Goal: Find specific page/section: Find specific page/section

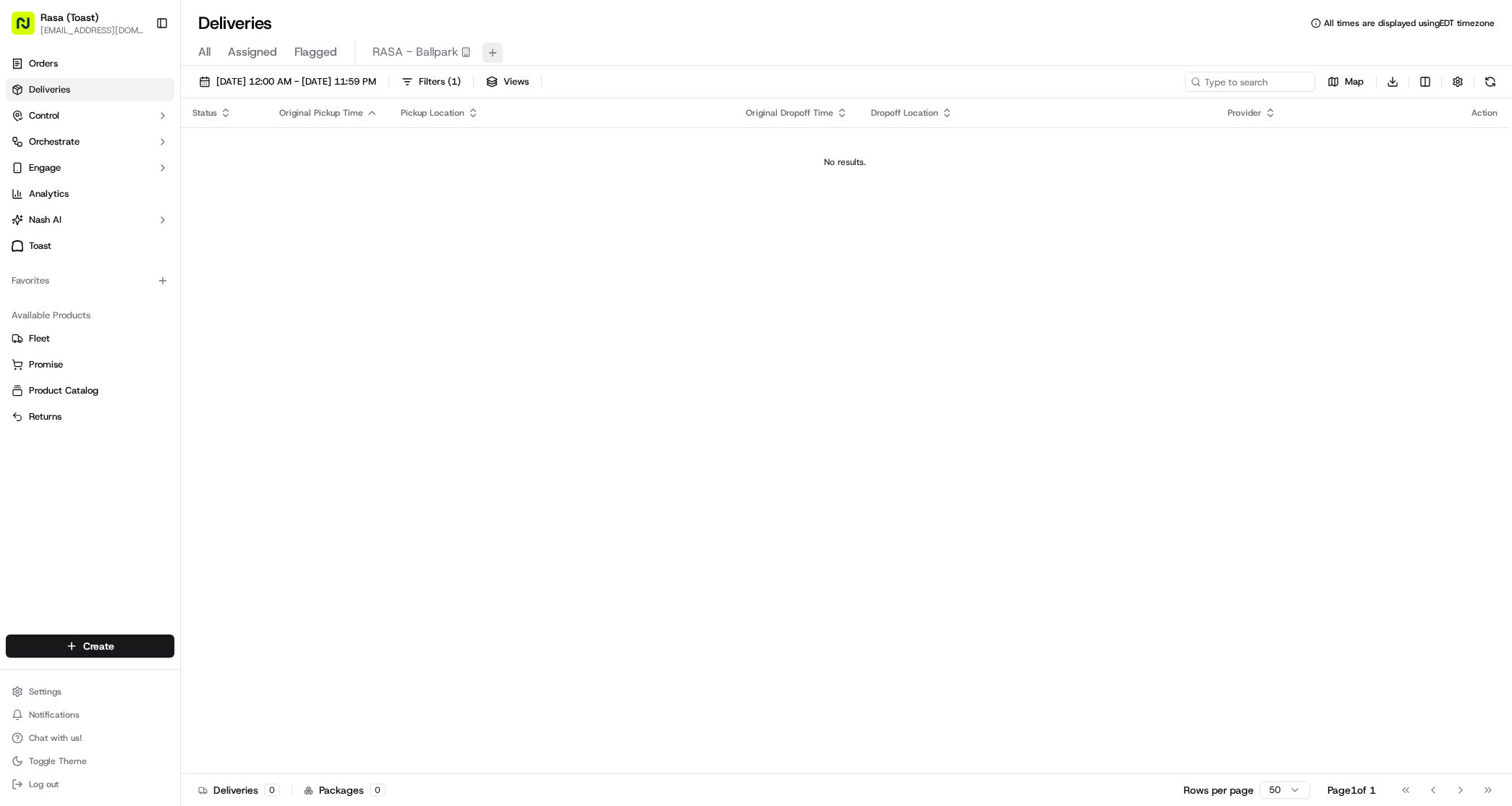
click at [488, 51] on button at bounding box center [493, 52] width 20 height 20
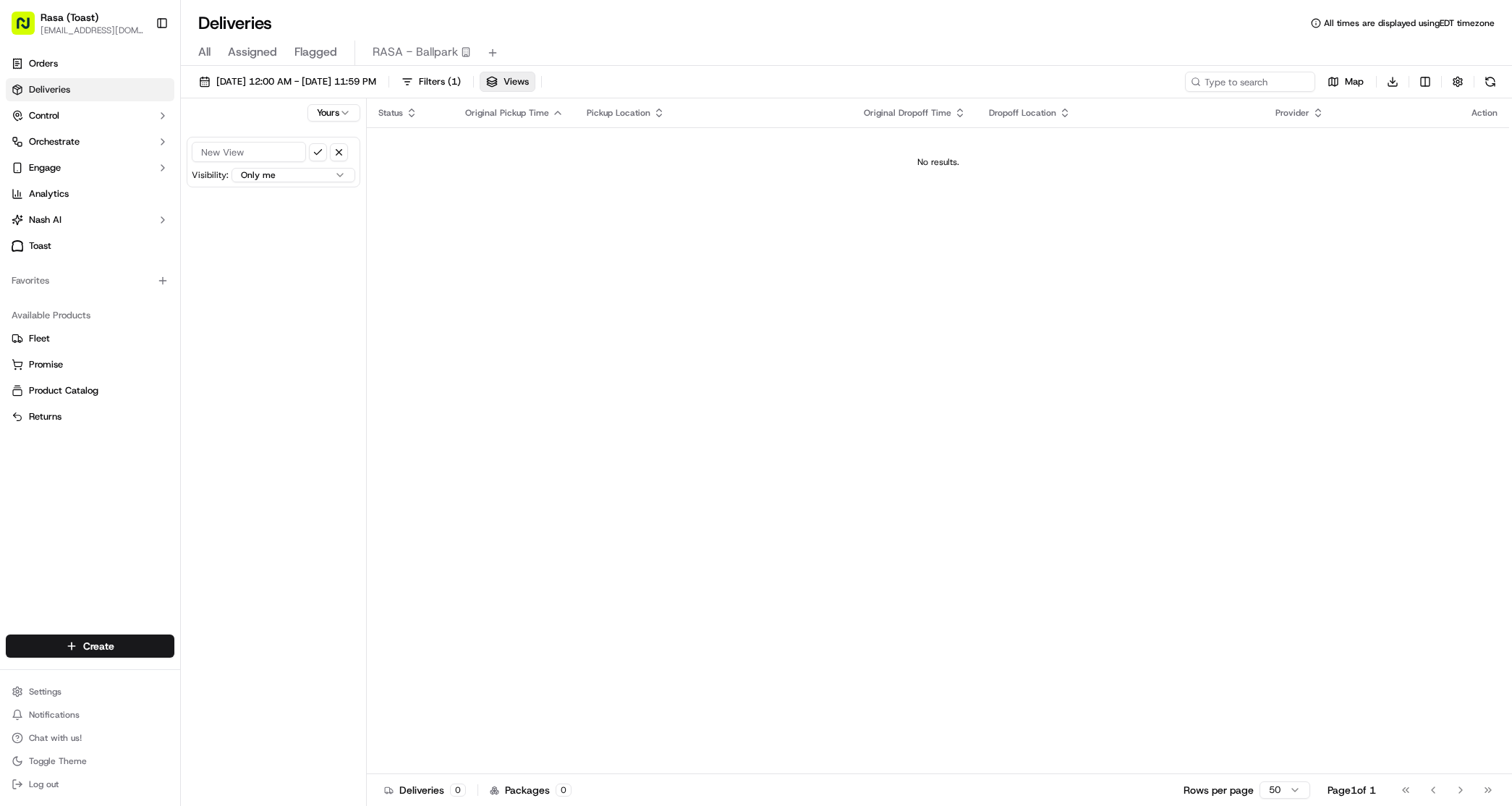
click at [249, 154] on input at bounding box center [249, 152] width 115 height 20
type input "RASA - MVT"
click at [263, 215] on div "Yours RASA - MVT Visibility: Only me All users within this organization Only me…" at bounding box center [274, 453] width 186 height 710
click at [341, 170] on html "Rasa (Toast) mvt@rasa.co Toggle Sidebar Orders Deliveries Control Orchestrate E…" at bounding box center [756, 403] width 1512 height 806
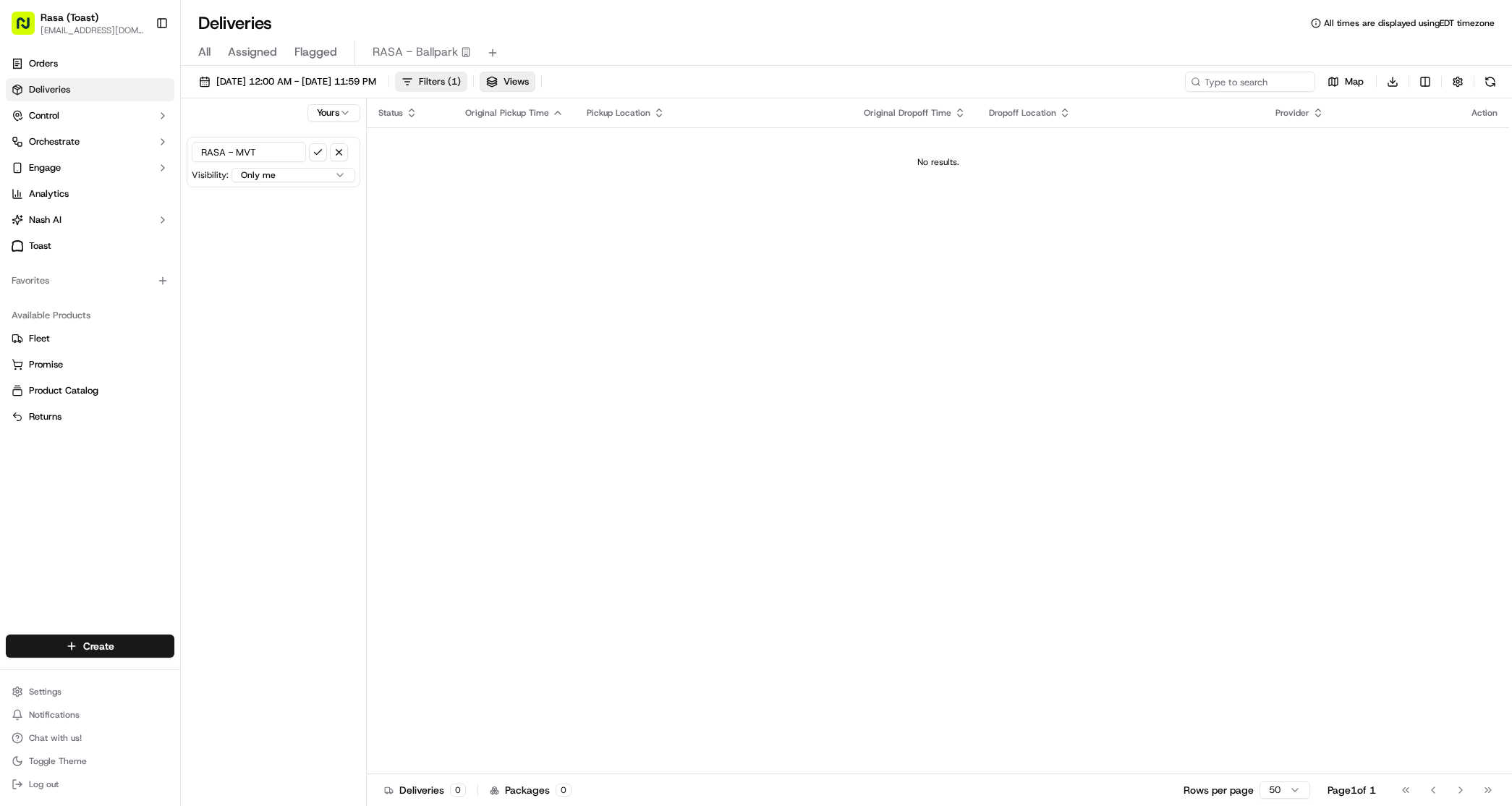
click at [461, 76] on span "Filters ( 1 )" at bounding box center [439, 82] width 42 height 13
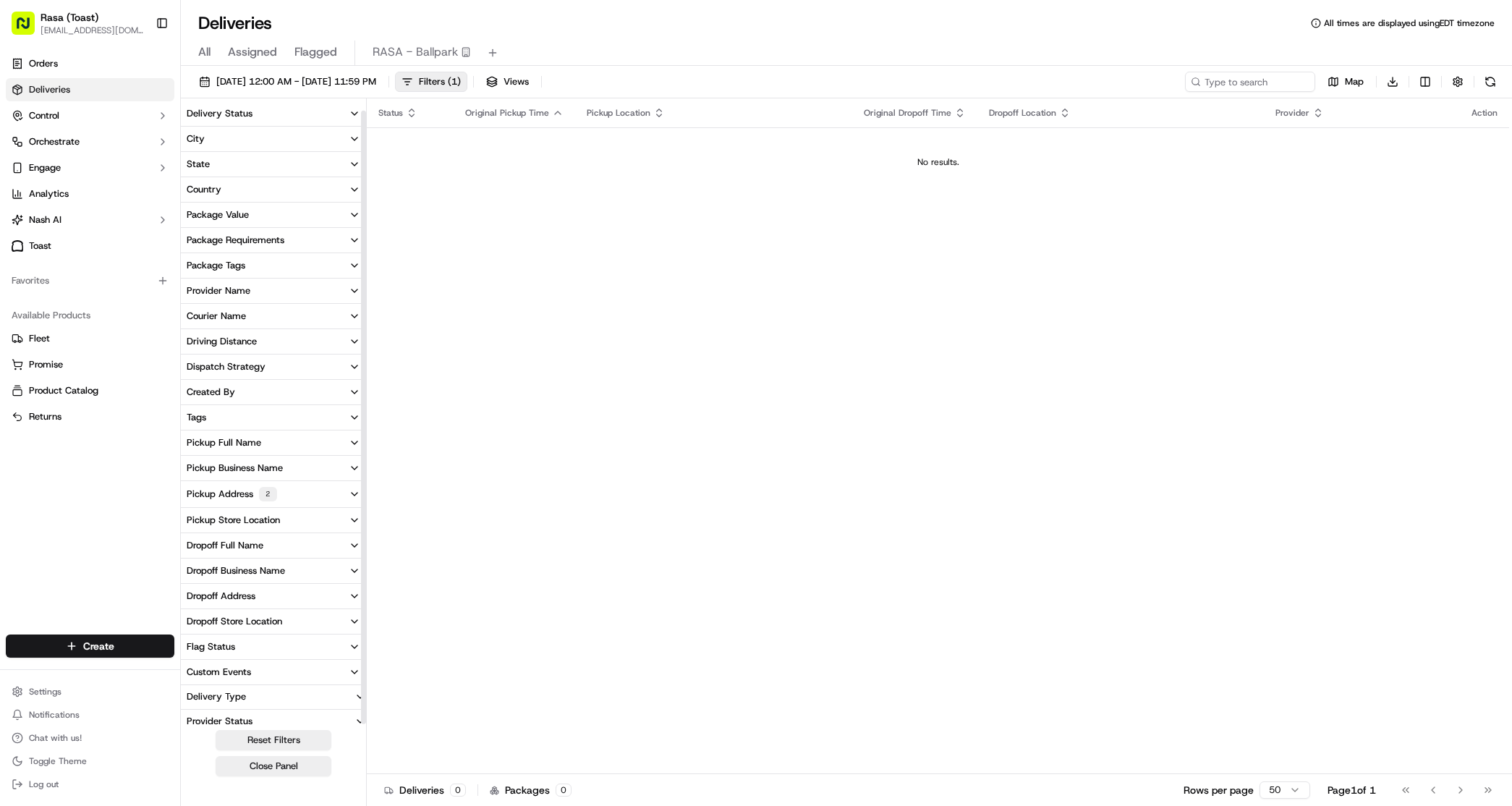
scroll to position [9, 0]
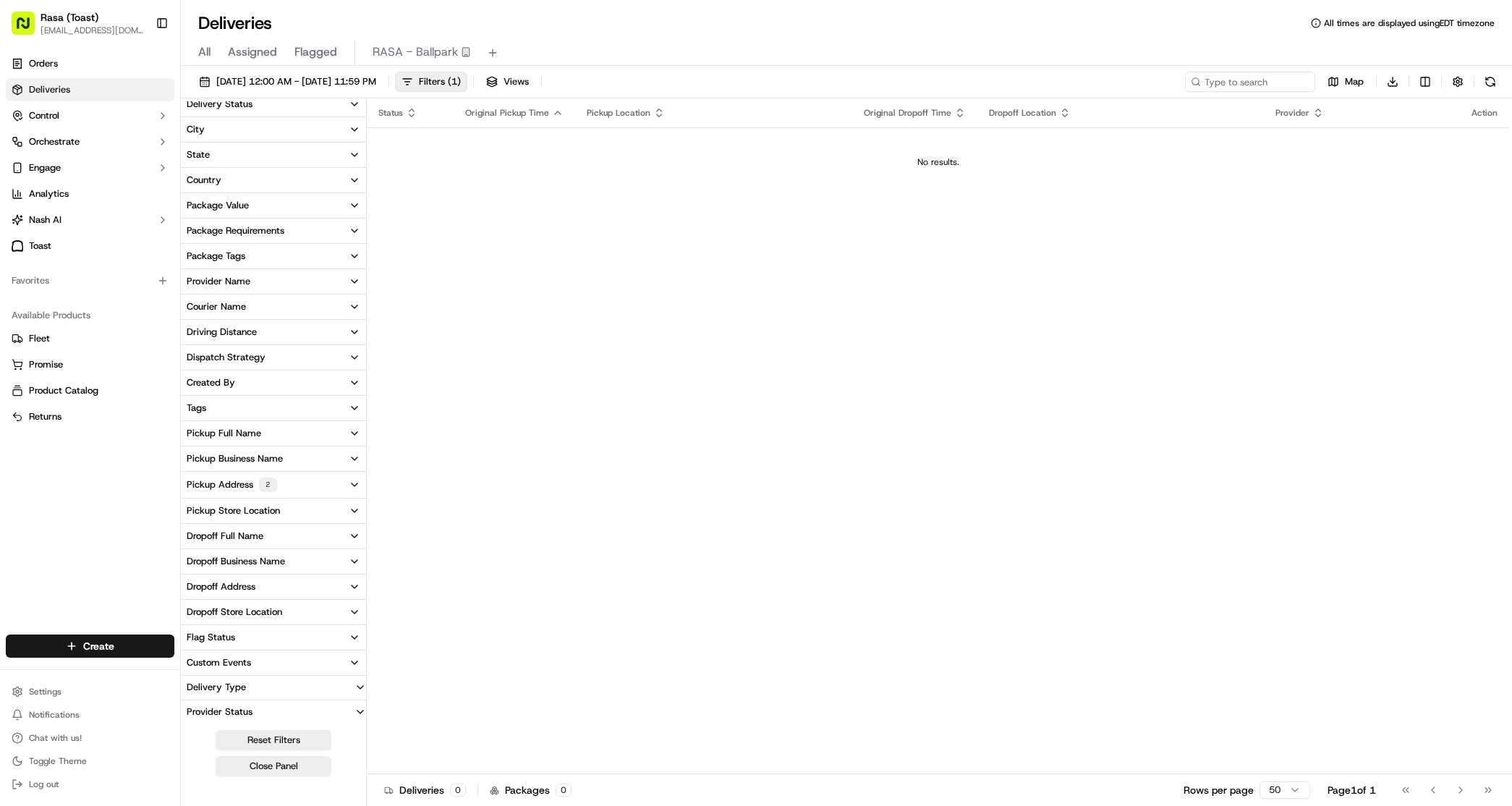
click at [300, 483] on button "Pickup Address 2" at bounding box center [273, 484] width 185 height 26
click at [287, 765] on button "Close Panel" at bounding box center [273, 766] width 115 height 20
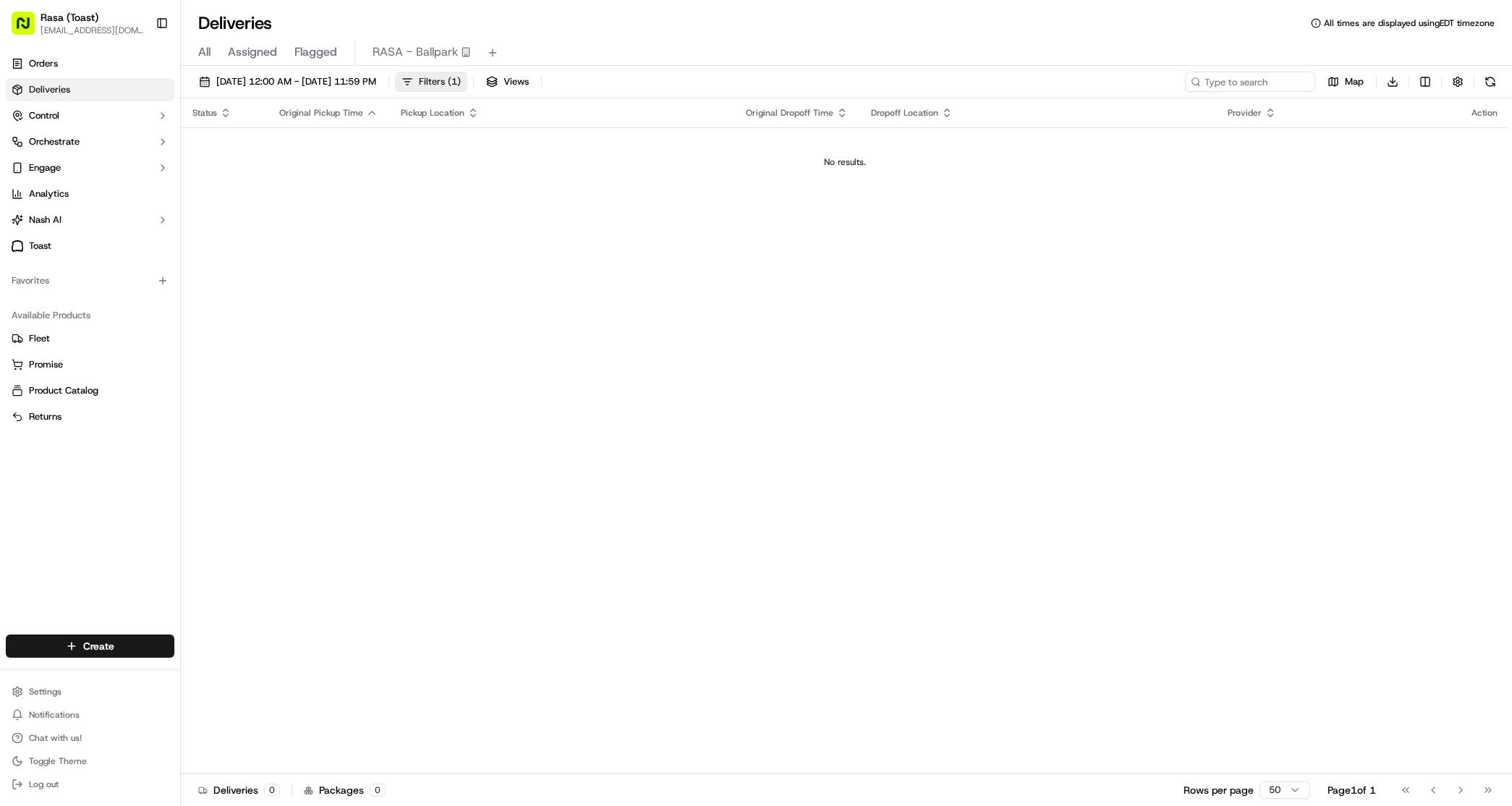
click at [468, 87] on button "Filters ( 1 )" at bounding box center [430, 81] width 72 height 20
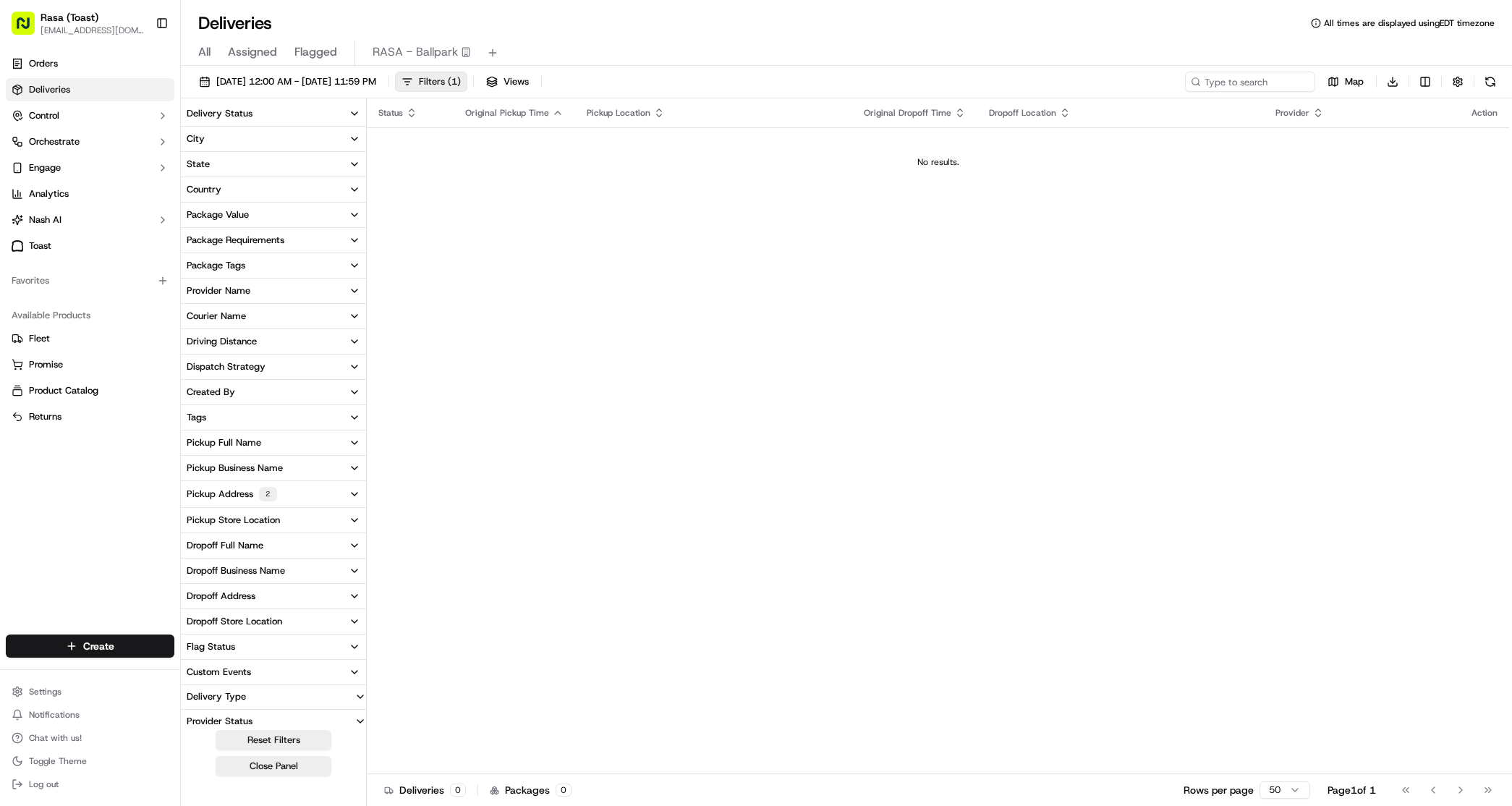
click at [468, 87] on button "Filters ( 1 )" at bounding box center [430, 81] width 72 height 20
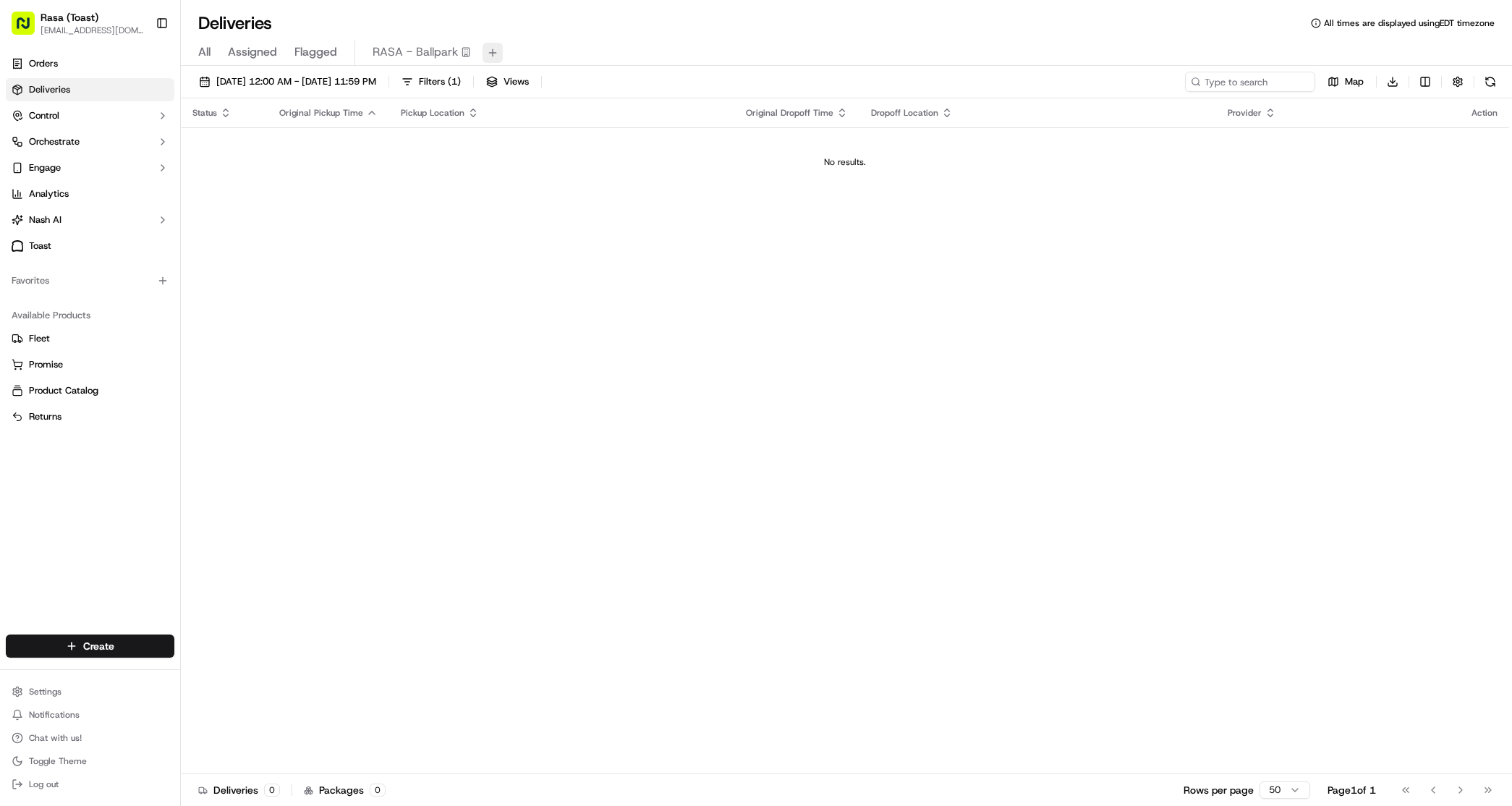
click at [497, 48] on button at bounding box center [493, 52] width 20 height 20
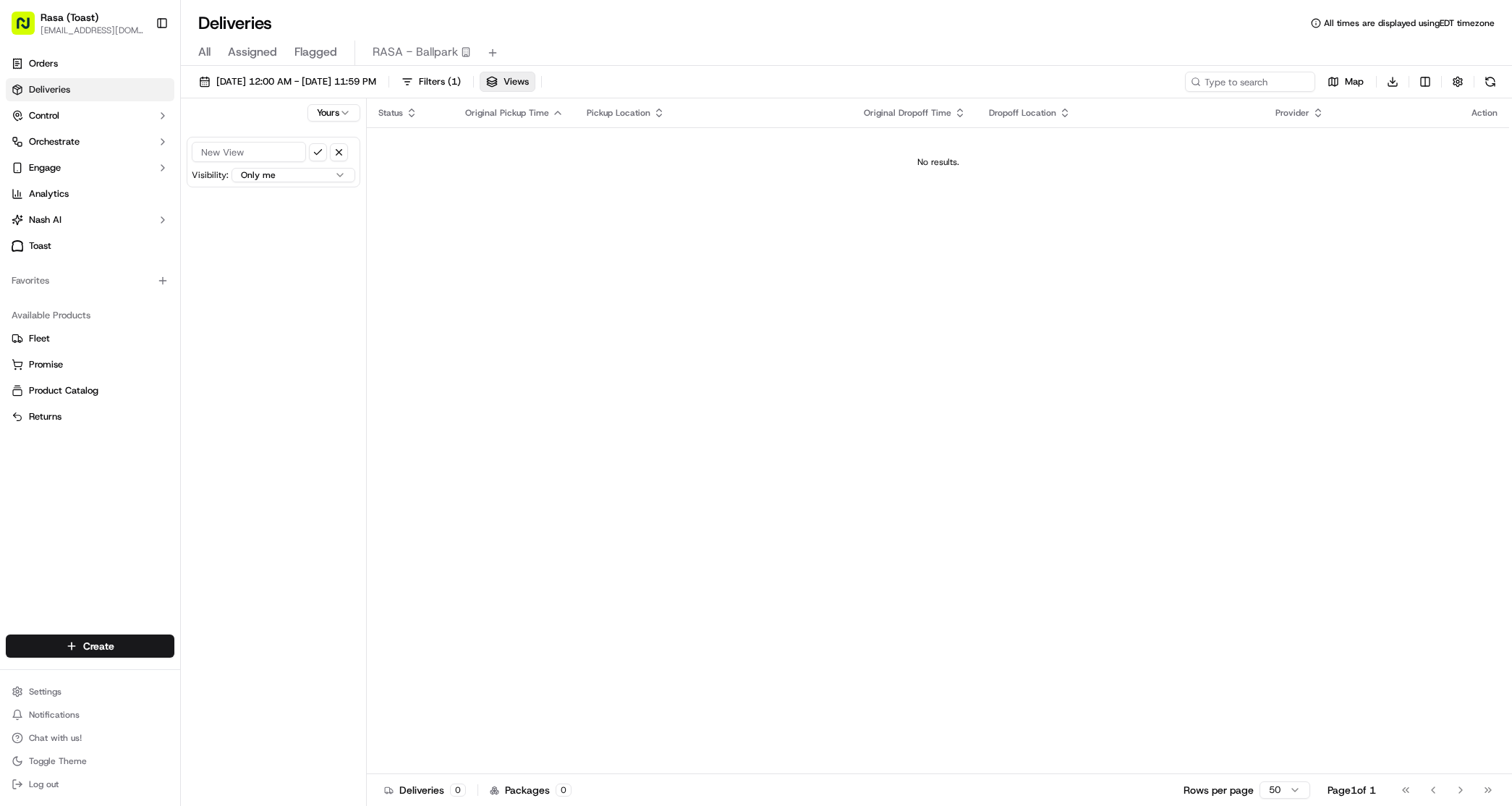
click at [215, 153] on input at bounding box center [249, 152] width 115 height 20
type input "RASA - MVT"
click at [322, 150] on button "submit" at bounding box center [318, 152] width 18 height 18
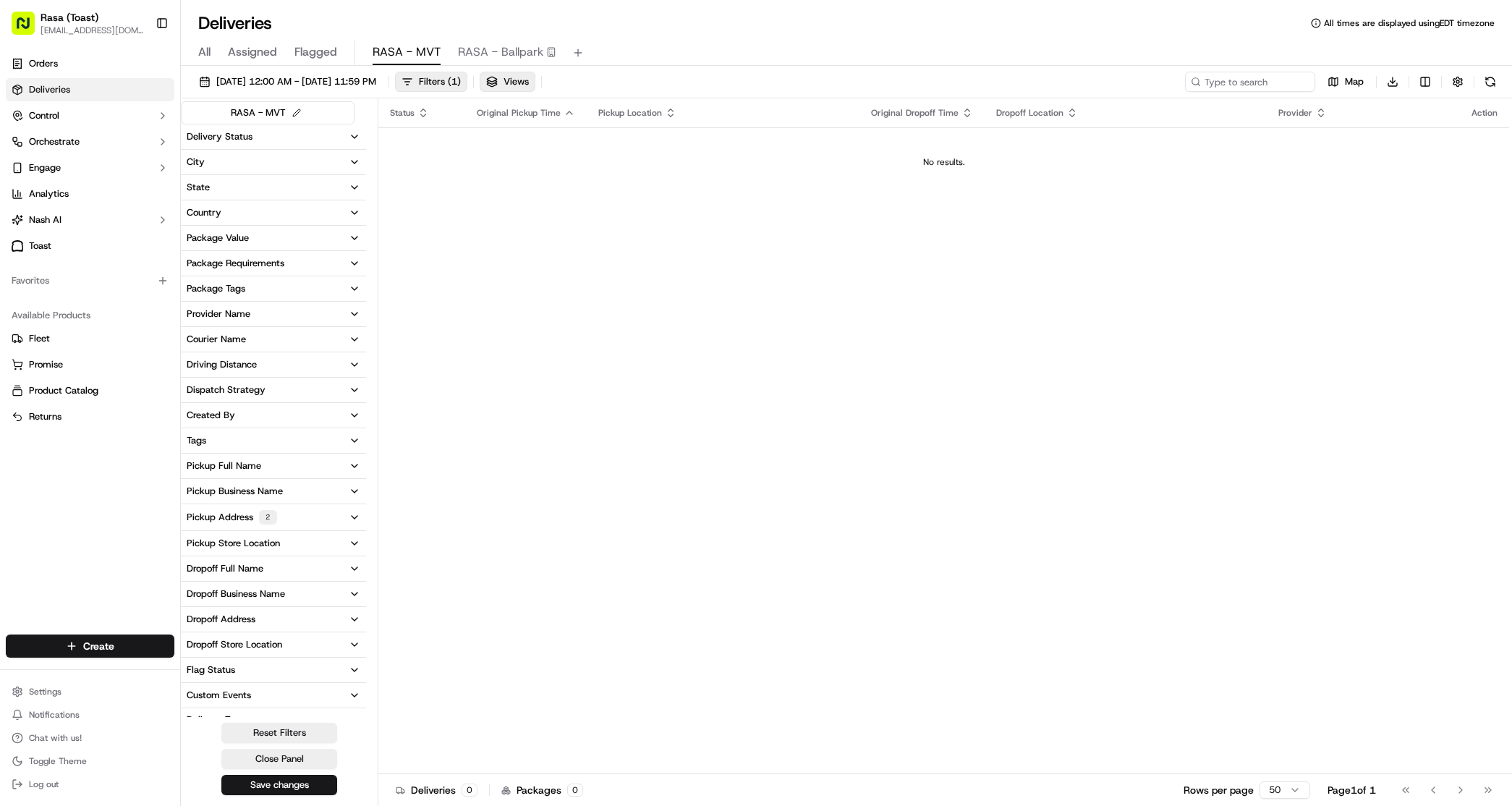
click at [681, 48] on div "All Assigned Flagged RASA - MVT RASA - Ballpark" at bounding box center [847, 53] width 1331 height 25
click at [420, 57] on span "RASA - MVT" at bounding box center [406, 52] width 68 height 17
click at [383, 74] on button "[DATE] 12:00 AM - [DATE] 11:59 PM" at bounding box center [287, 81] width 190 height 20
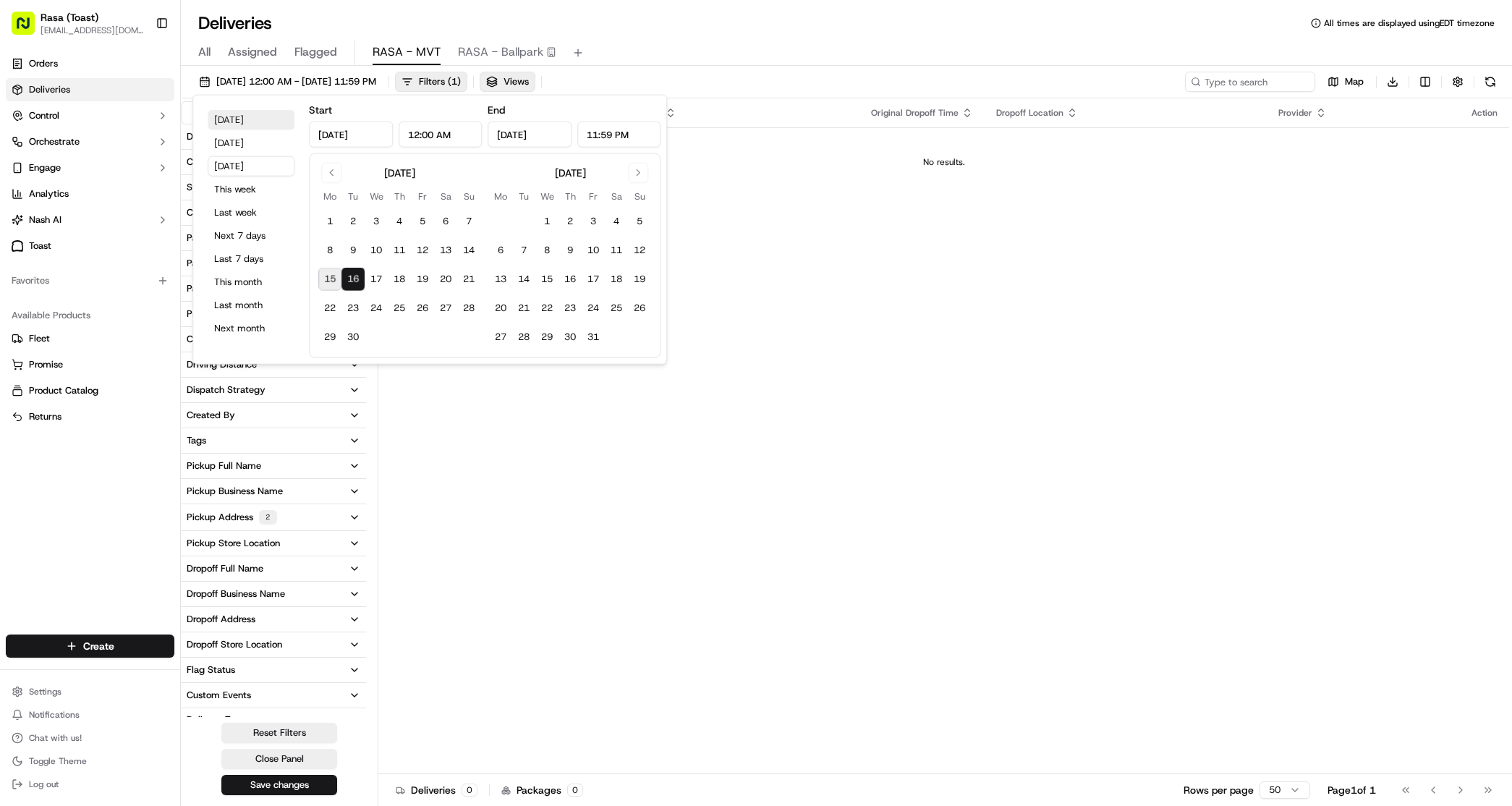
click at [238, 121] on button "[DATE]" at bounding box center [251, 120] width 87 height 20
type input "[DATE]"
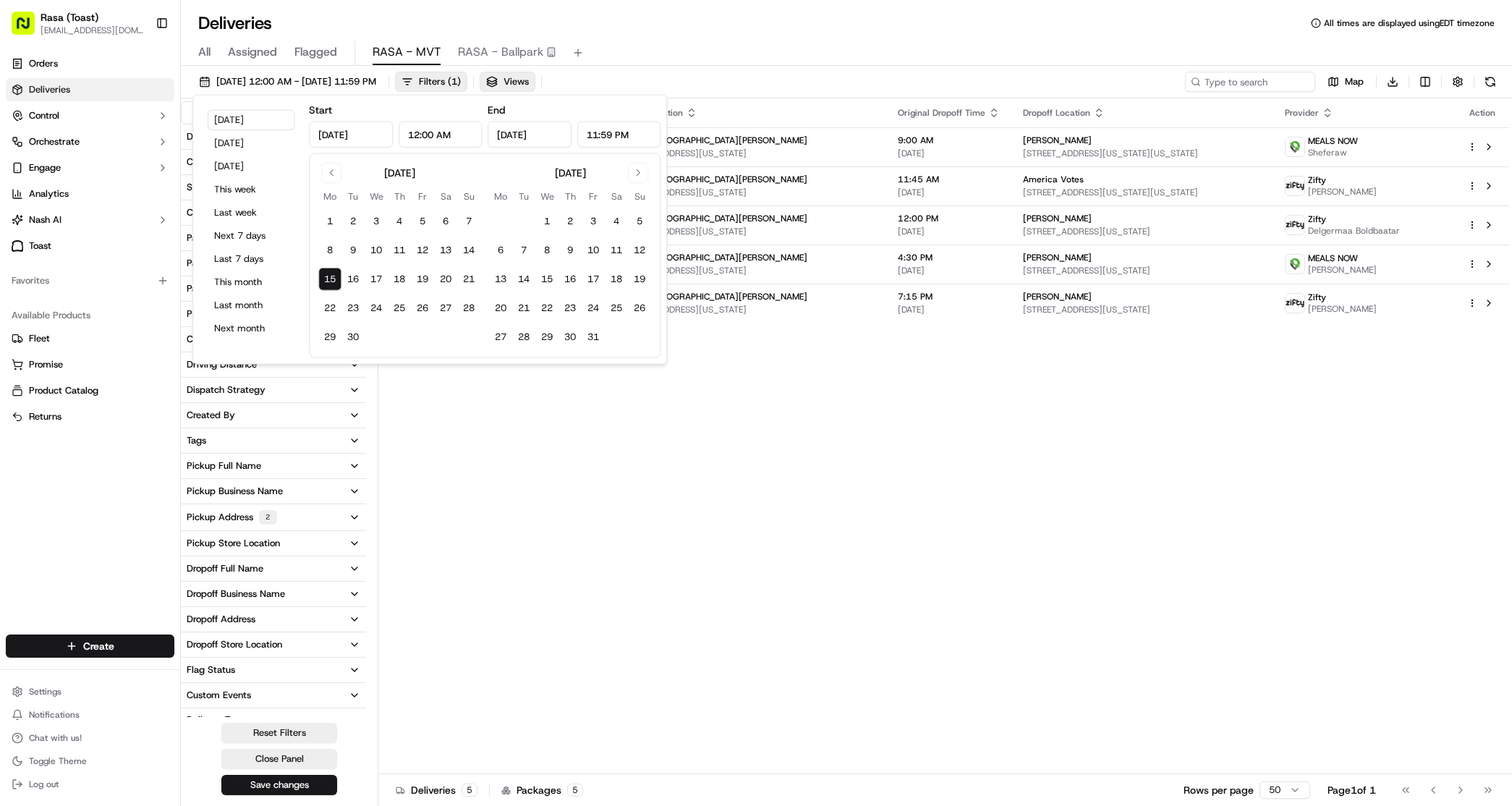
click at [720, 39] on div "All Assigned Flagged RASA - MVT RASA - Ballpark" at bounding box center [847, 50] width 1331 height 31
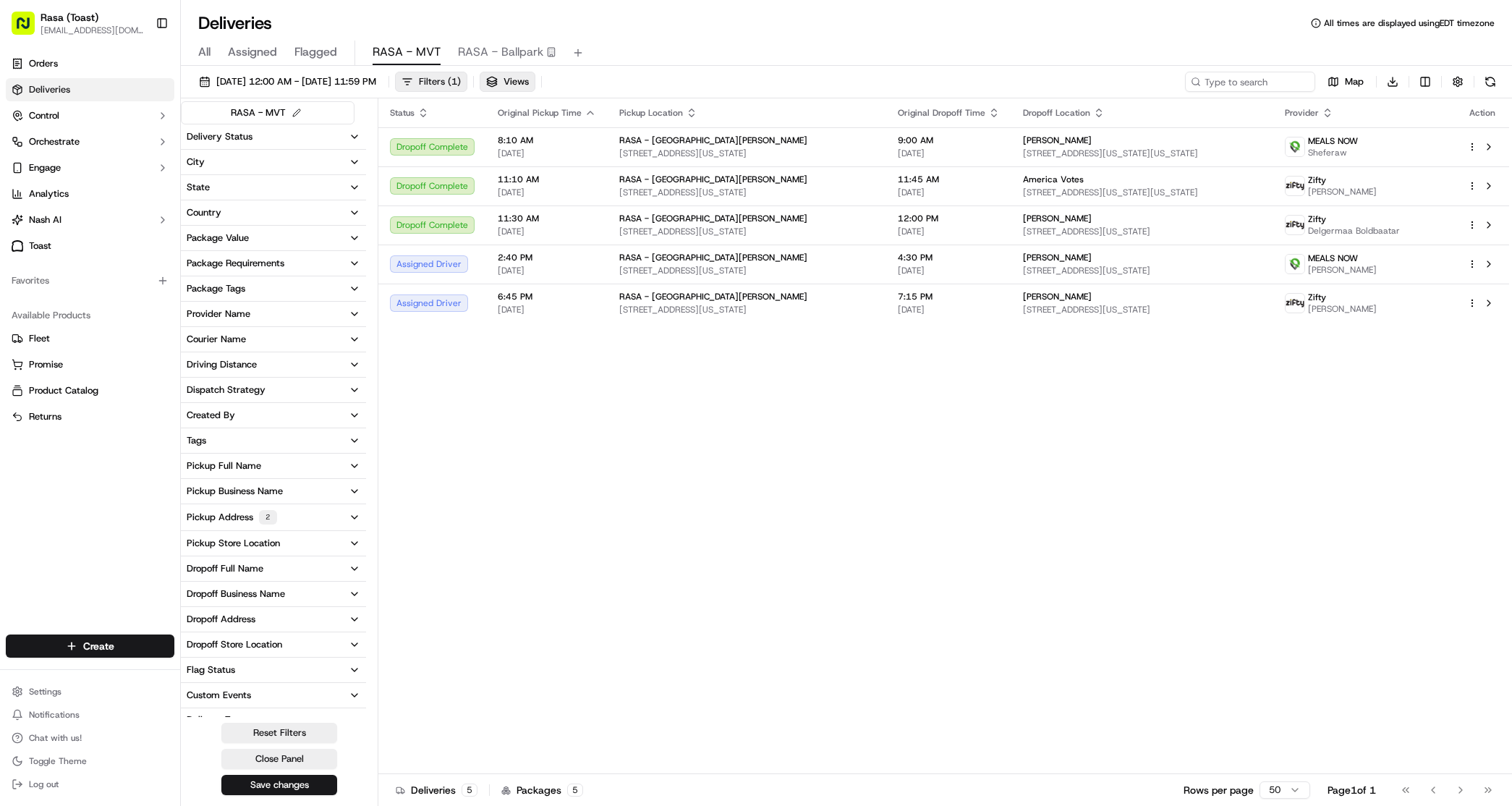
click at [461, 81] on span "Filters ( 1 )" at bounding box center [439, 82] width 42 height 13
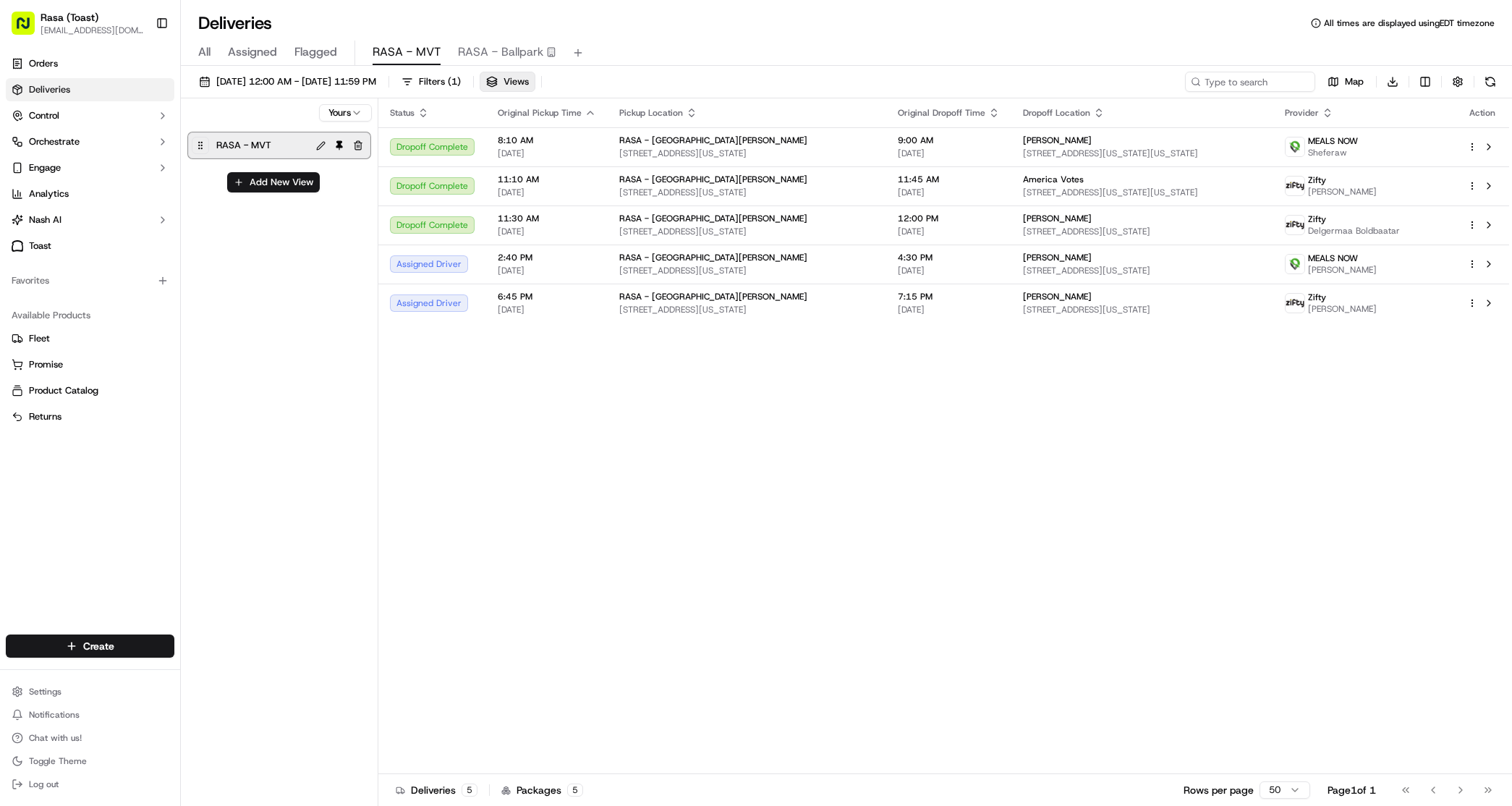
click at [328, 257] on div "Yours RASA - MVT Add New View" at bounding box center [280, 453] width 198 height 710
click at [692, 55] on div "All Assigned Flagged RASA - MVT RASA - Ballpark" at bounding box center [847, 53] width 1331 height 25
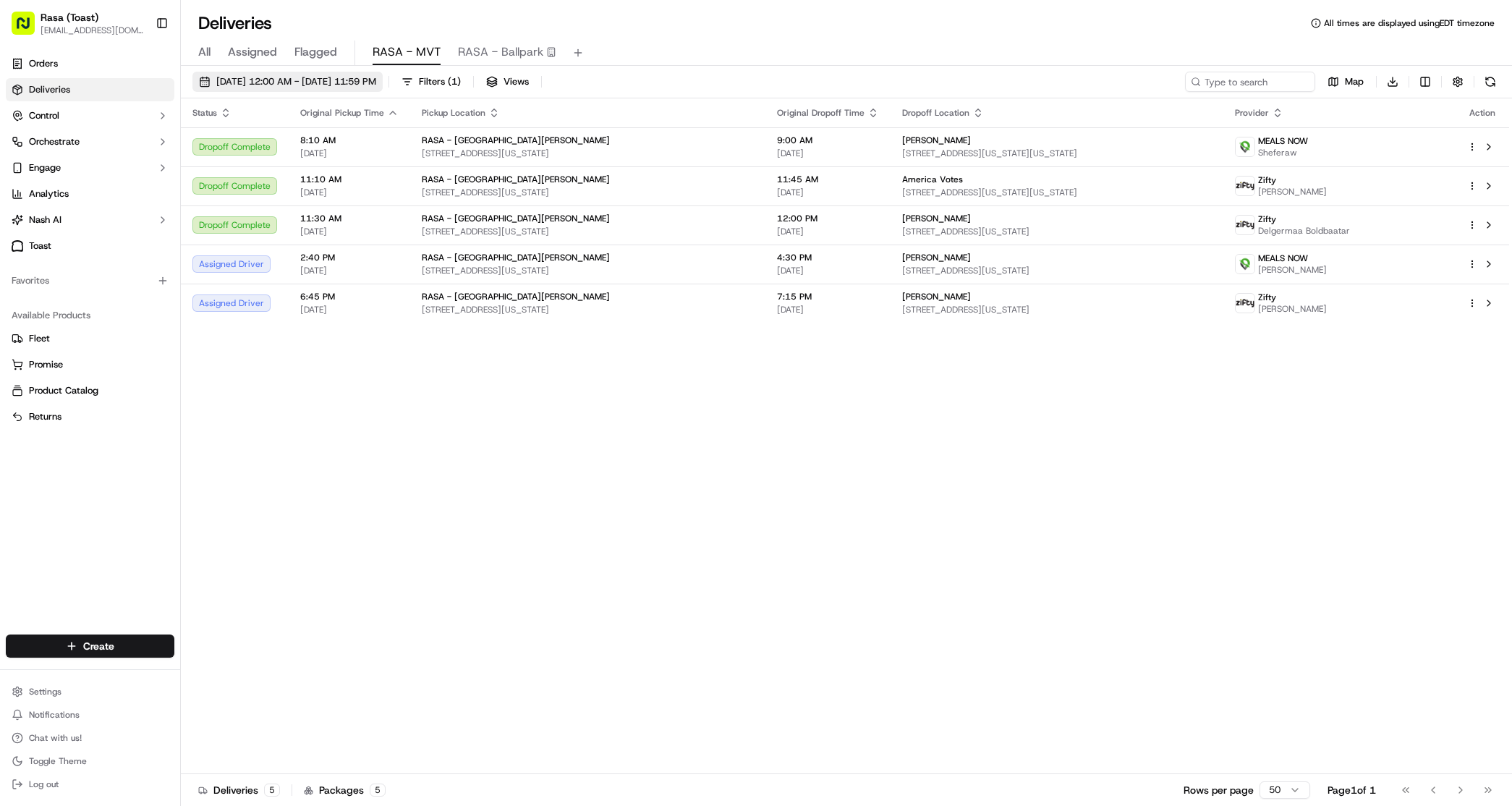
click at [383, 89] on button "[DATE] 12:00 AM - [DATE] 11:59 PM" at bounding box center [287, 81] width 190 height 20
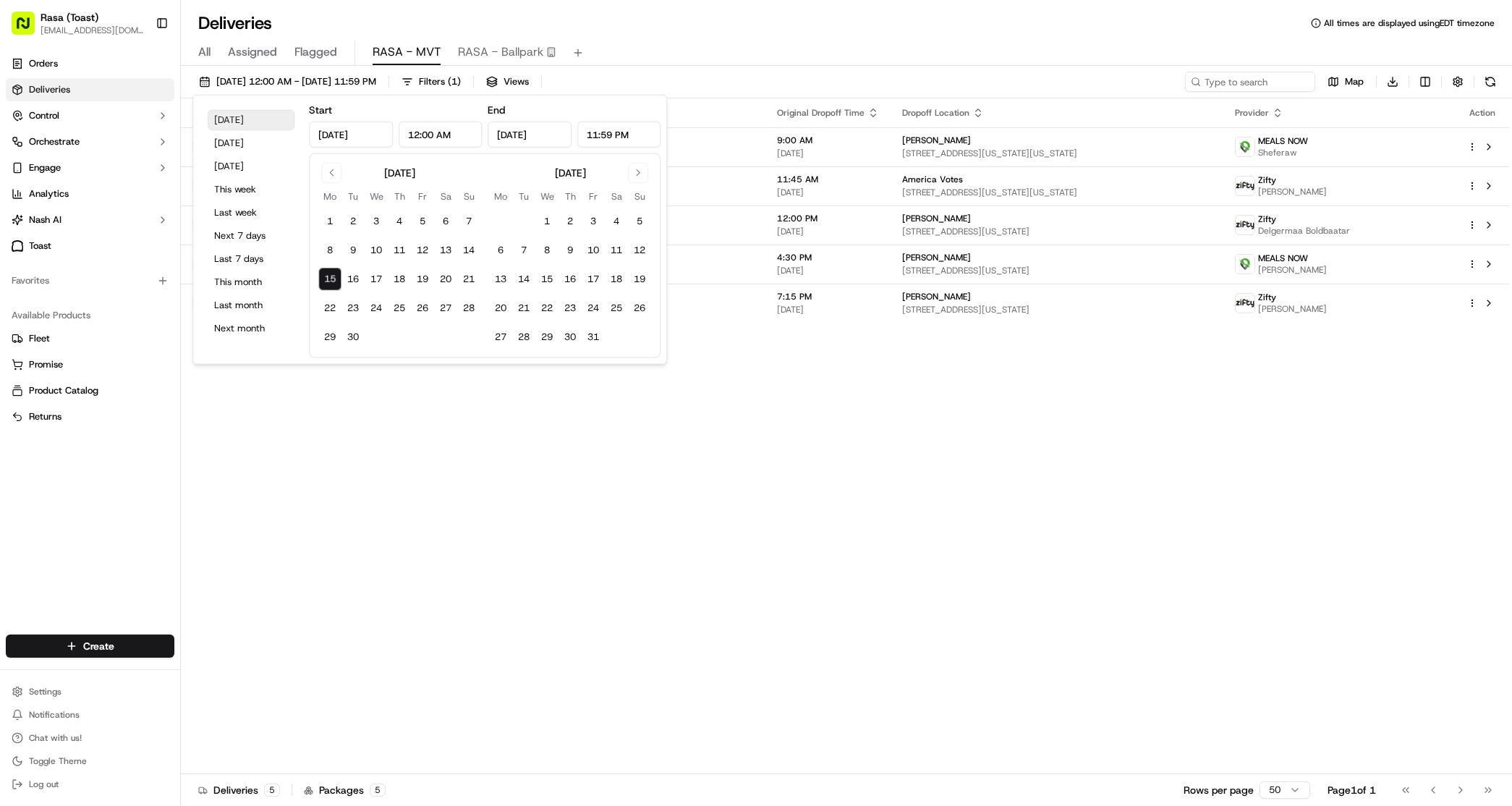
click at [257, 115] on button "[DATE]" at bounding box center [251, 120] width 87 height 20
click at [780, 543] on div "Status Original Pickup Time Pickup Location Original Dropoff Time Dropoff Locat…" at bounding box center [845, 435] width 1328 height 676
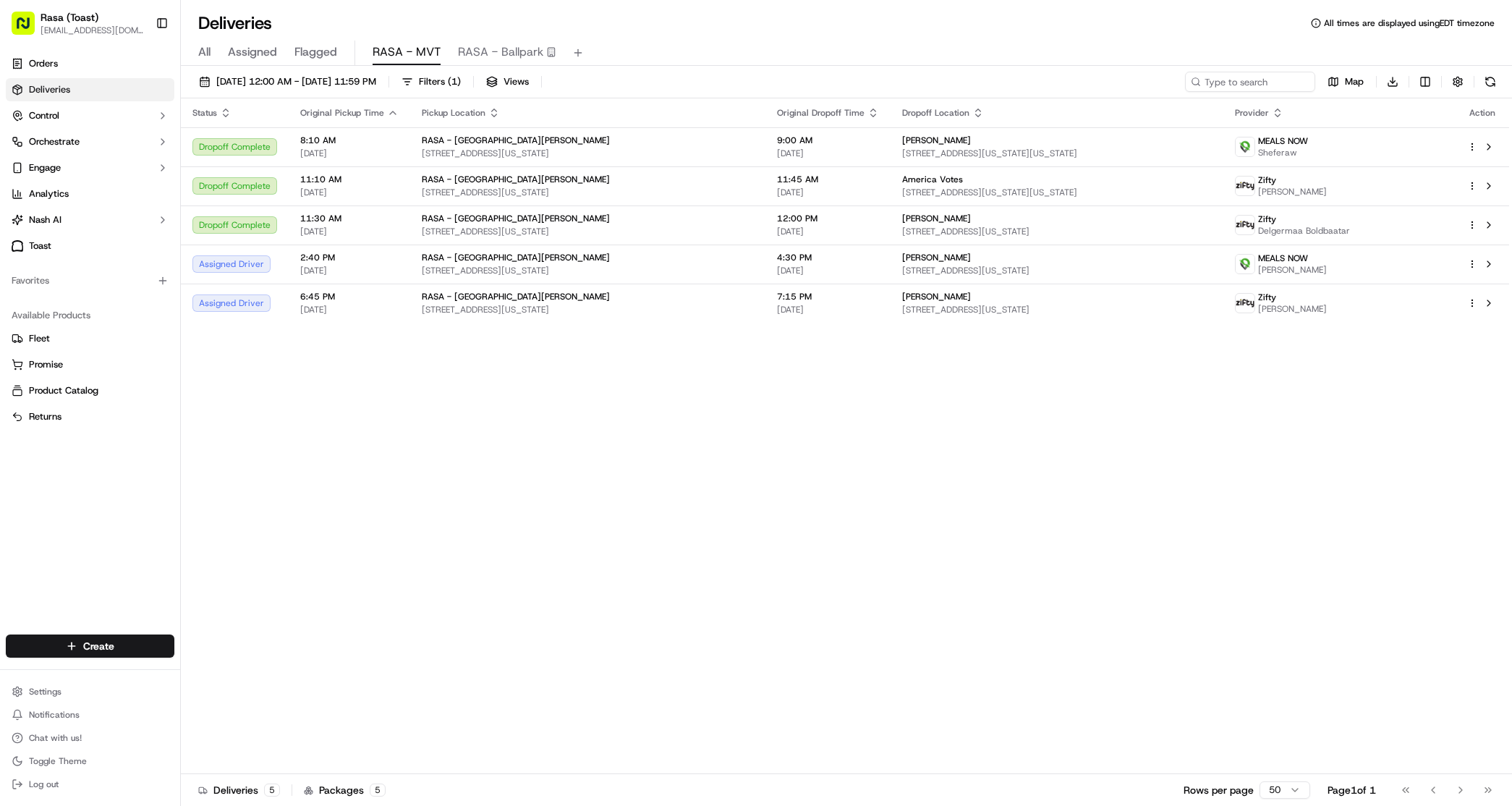
click at [1073, 632] on div "Status Original Pickup Time Pickup Location Original Dropoff Time Dropoff Locat…" at bounding box center [845, 435] width 1328 height 676
click at [1044, 644] on div "Status Original Pickup Time Pickup Location Original Dropoff Time Dropoff Locat…" at bounding box center [845, 435] width 1328 height 676
click at [383, 91] on button "[DATE] 12:00 AM - [DATE] 11:59 PM" at bounding box center [287, 81] width 190 height 20
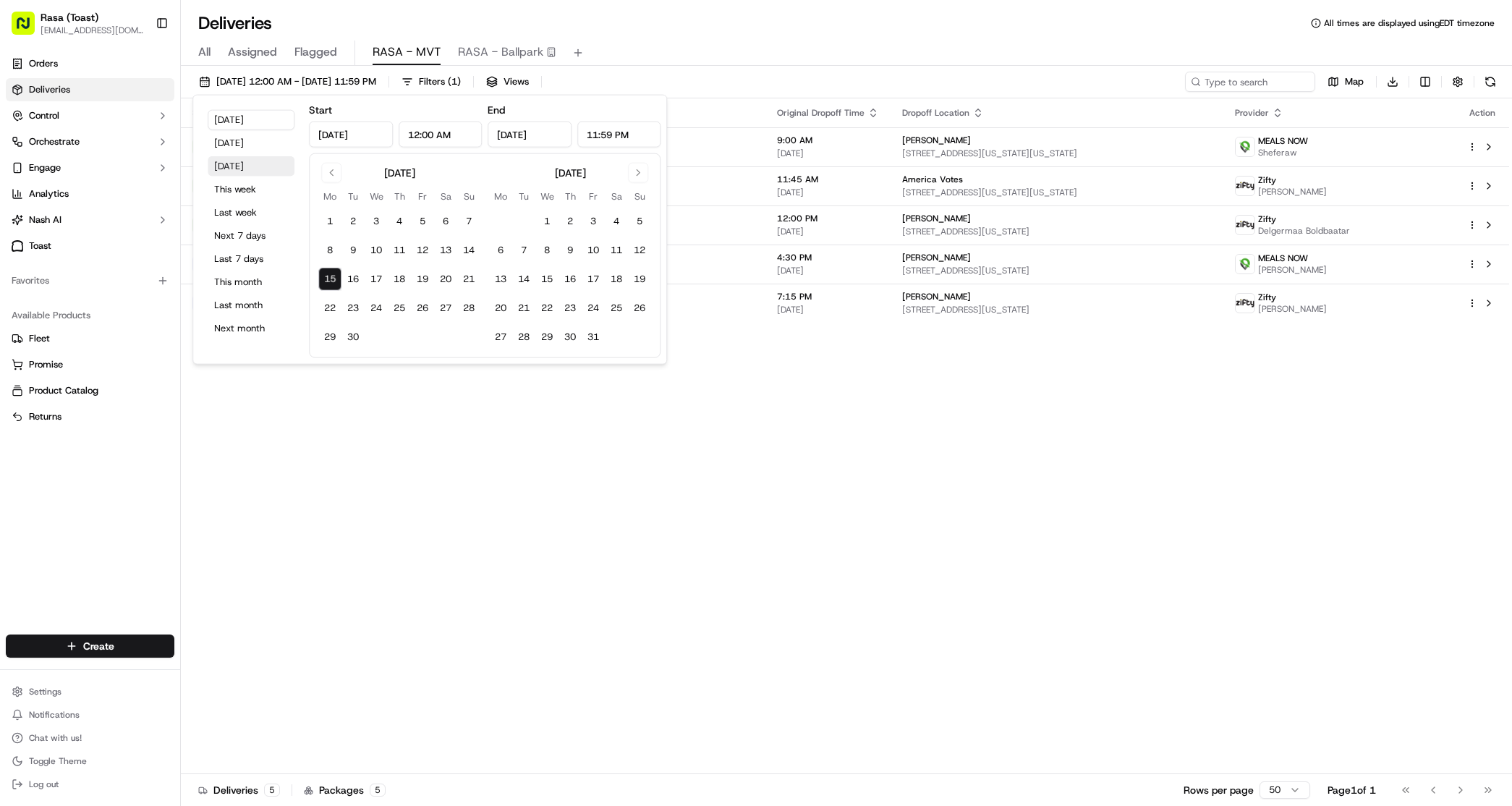
click at [243, 156] on button "[DATE]" at bounding box center [251, 166] width 87 height 20
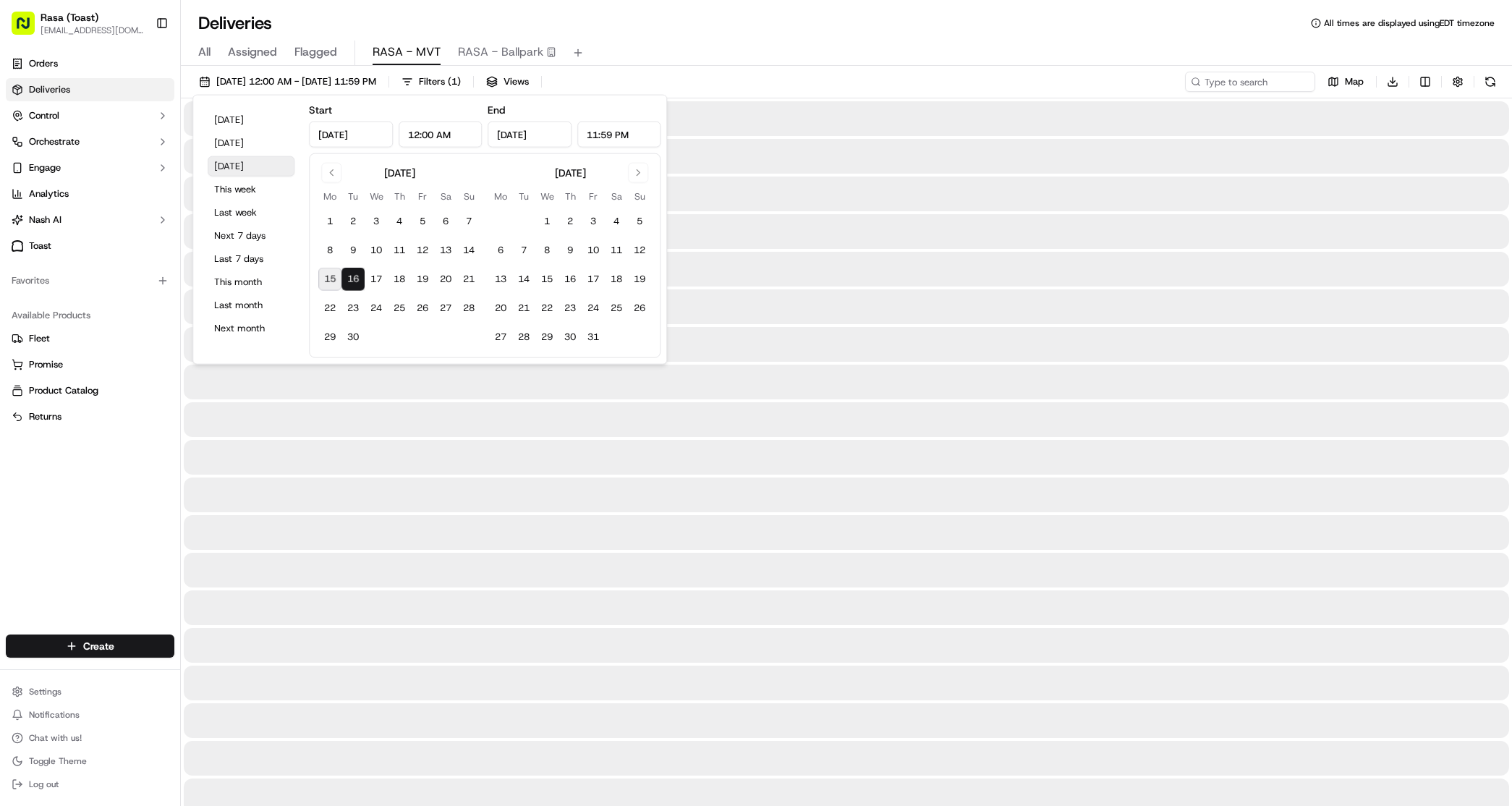
type input "[DATE]"
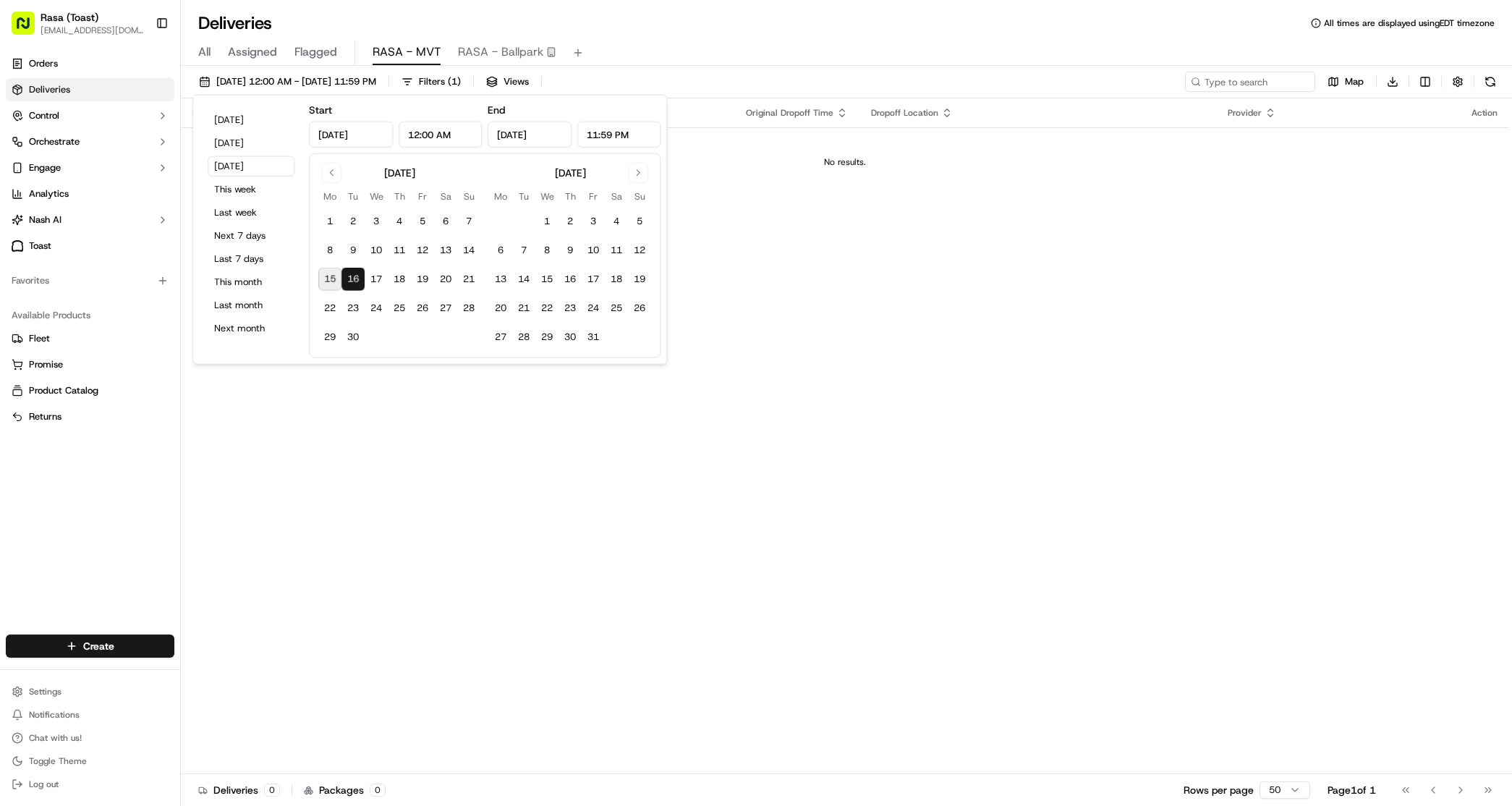
click at [779, 523] on div "Status Original Pickup Time Pickup Location Original Dropoff Time Dropoff Locat…" at bounding box center [845, 435] width 1328 height 676
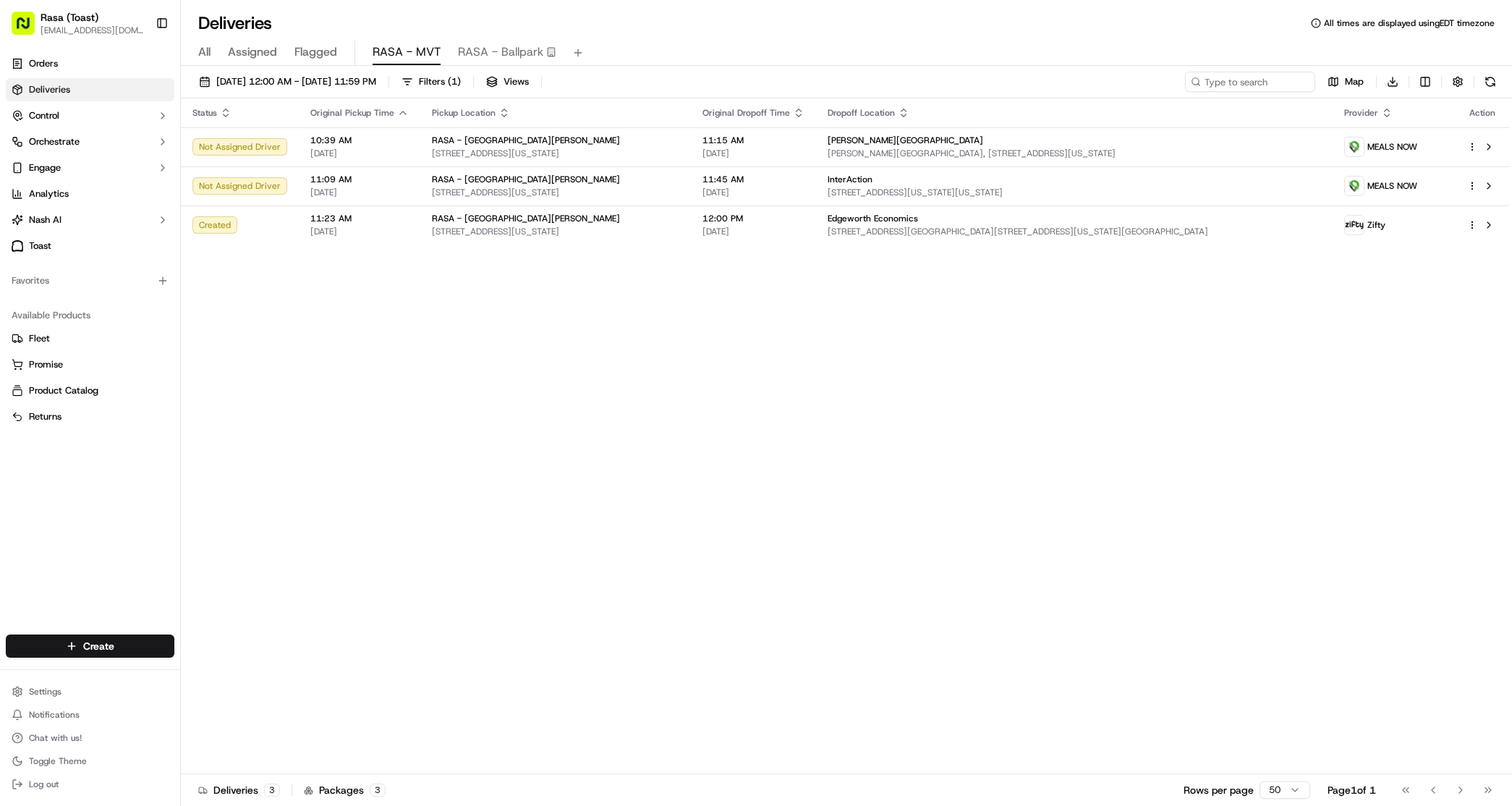
click at [754, 60] on div "All Assigned Flagged RASA - MVT RASA - Ballpark" at bounding box center [847, 53] width 1331 height 25
click at [803, 329] on div "Status Original Pickup Time Pickup Location Original Dropoff Time Dropoff Locat…" at bounding box center [845, 435] width 1328 height 676
